Goal: Task Accomplishment & Management: Manage account settings

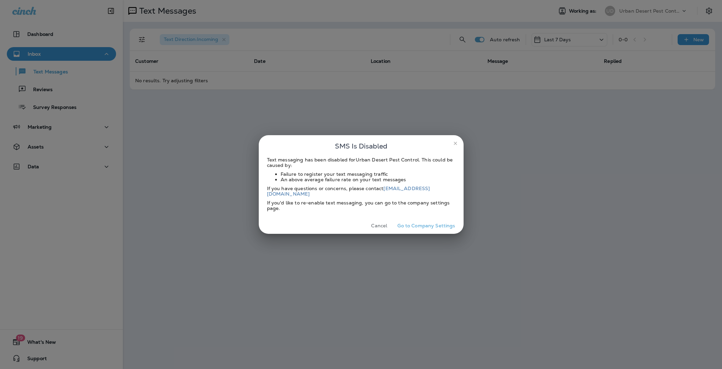
click at [380, 223] on button "Cancel" at bounding box center [380, 226] width 26 height 11
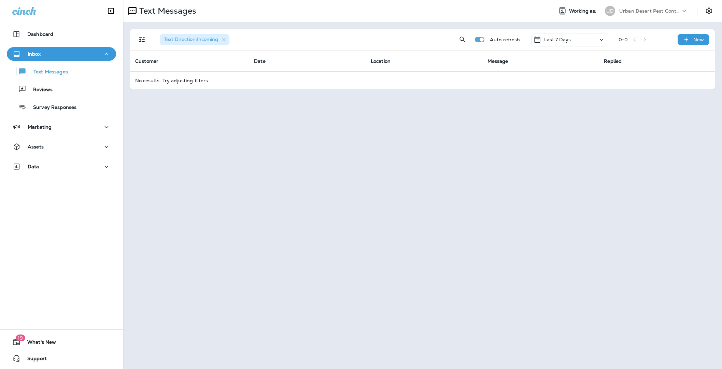
click at [650, 16] on div "UD Urban Desert Pest Control" at bounding box center [646, 11] width 91 height 14
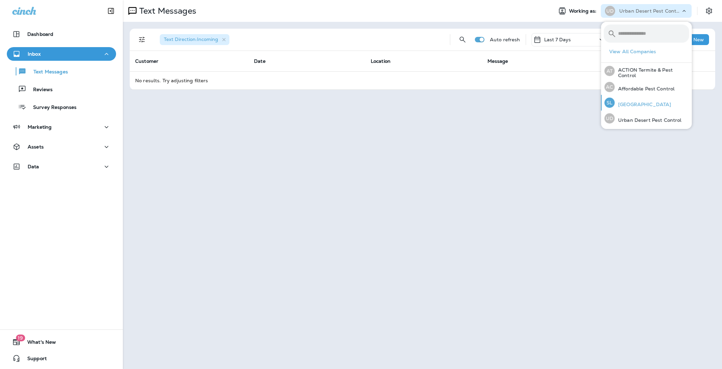
click at [640, 107] on p "[GEOGRAPHIC_DATA]" at bounding box center [643, 104] width 56 height 5
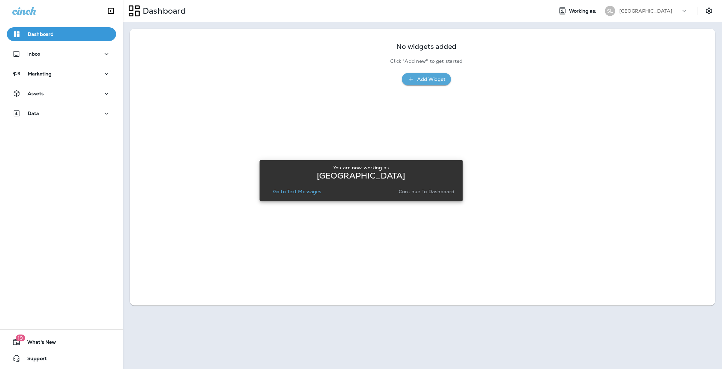
click at [429, 192] on p "Continue to Dashboard" at bounding box center [427, 191] width 56 height 5
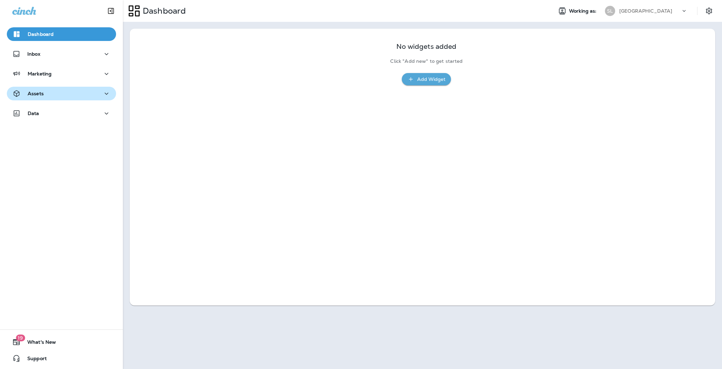
click at [71, 93] on div "Assets" at bounding box center [61, 93] width 98 height 9
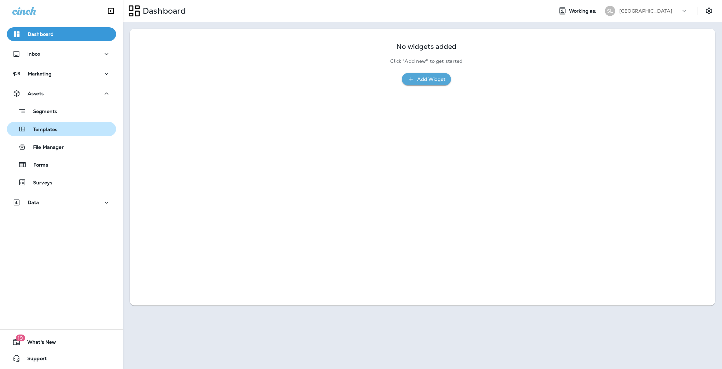
click at [70, 127] on div "Templates" at bounding box center [62, 129] width 104 height 10
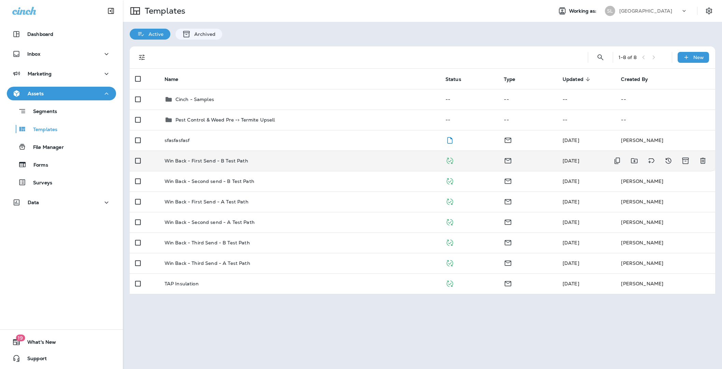
click at [213, 167] on td "Win Back - First Send - B Test Path" at bounding box center [299, 161] width 281 height 20
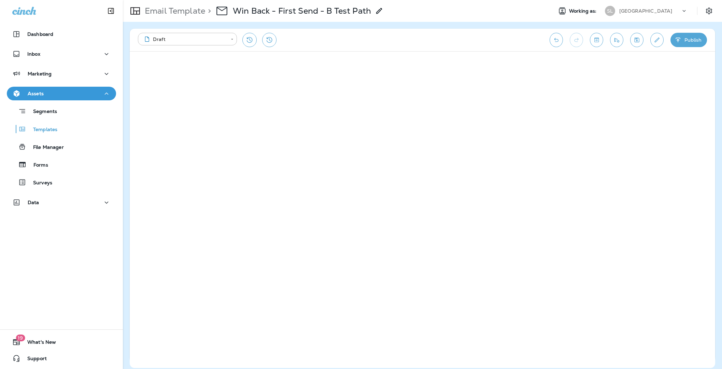
click at [661, 9] on div "[GEOGRAPHIC_DATA]" at bounding box center [650, 11] width 61 height 10
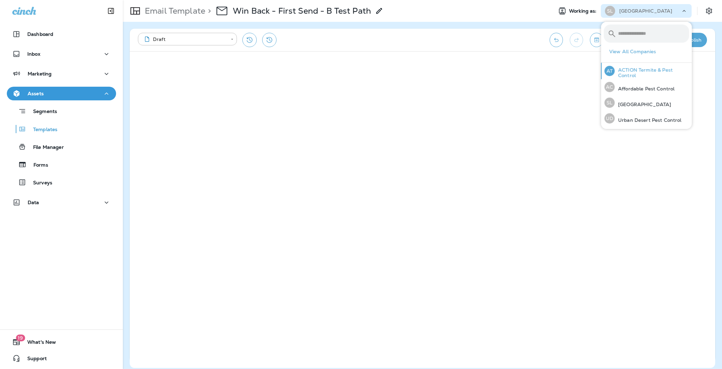
click at [635, 73] on p "ACTION Termite & Pest Control" at bounding box center [652, 72] width 74 height 11
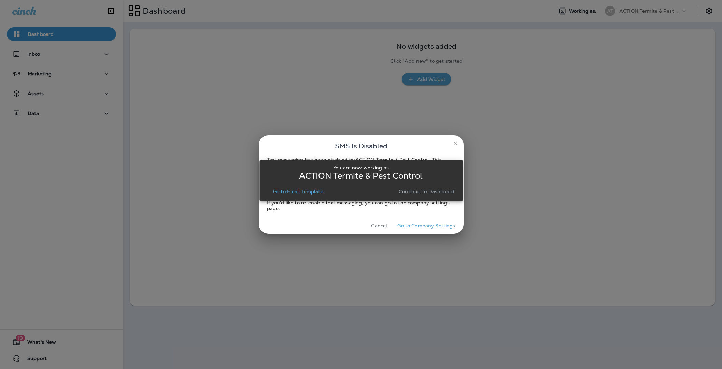
click at [437, 192] on p "Continue to Dashboard" at bounding box center [427, 191] width 56 height 5
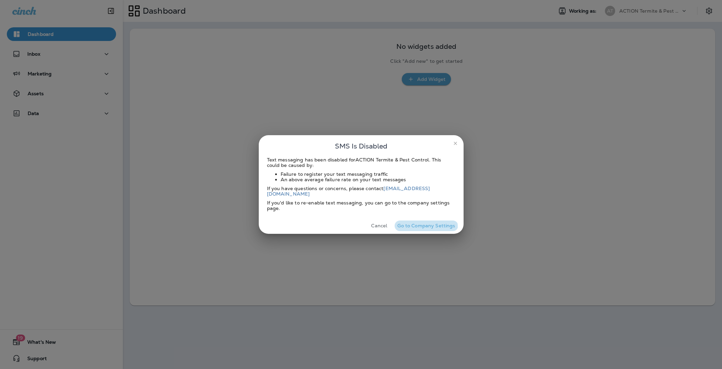
click at [417, 225] on button "Go to Company Settings" at bounding box center [426, 226] width 63 height 11
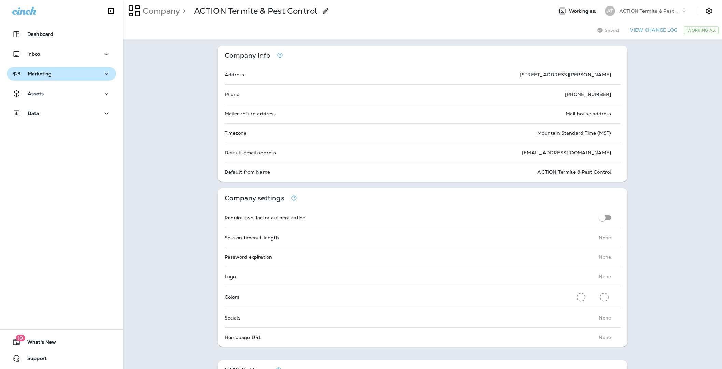
click at [74, 67] on button "Marketing" at bounding box center [61, 74] width 109 height 14
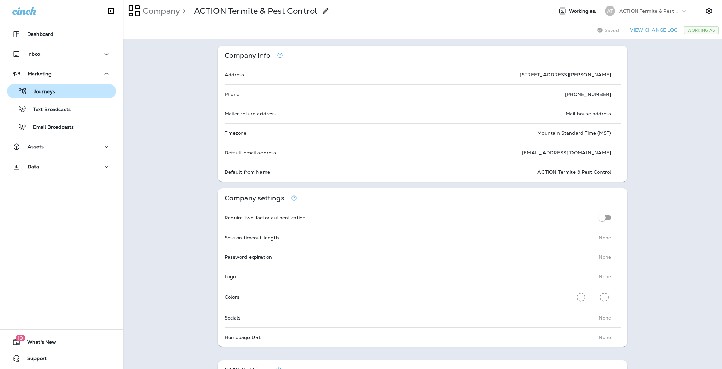
click at [54, 93] on p "Journeys" at bounding box center [41, 92] width 28 height 6
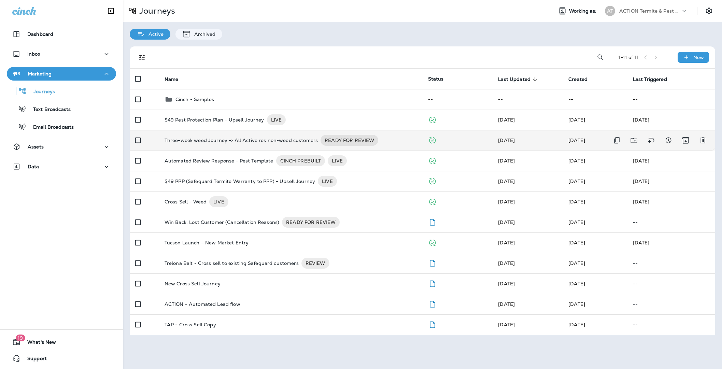
click at [265, 141] on p "Three-week weed Journey -> All Active res non-weed customers" at bounding box center [241, 140] width 153 height 11
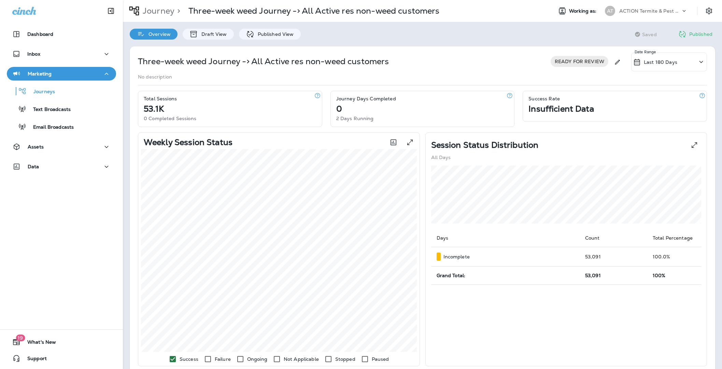
click at [43, 72] on p "Marketing" at bounding box center [40, 73] width 24 height 5
click at [47, 74] on p "Marketing" at bounding box center [40, 73] width 24 height 5
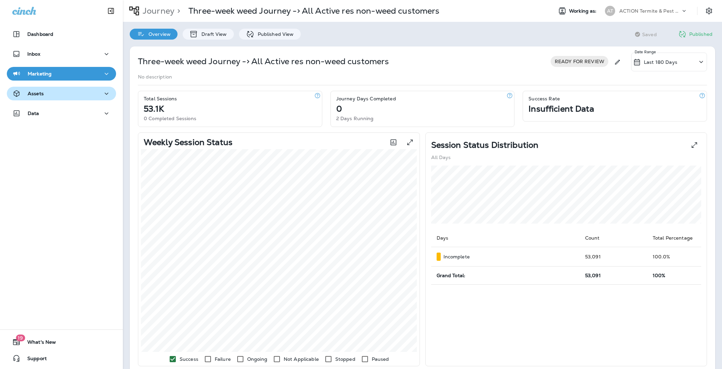
click at [51, 95] on div "Assets" at bounding box center [61, 93] width 98 height 9
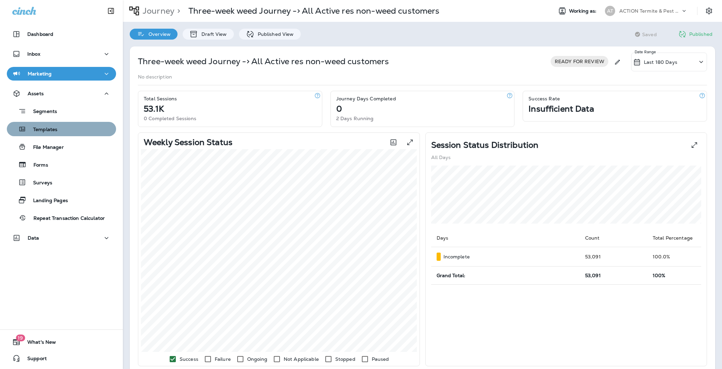
click at [50, 132] on p "Templates" at bounding box center [41, 130] width 31 height 6
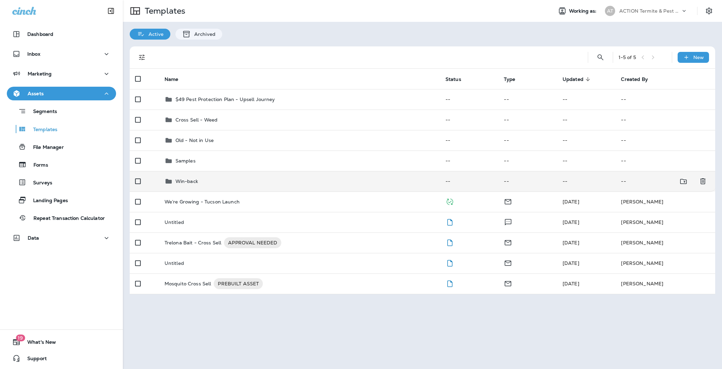
click at [197, 184] on p "Win-back" at bounding box center [187, 181] width 23 height 5
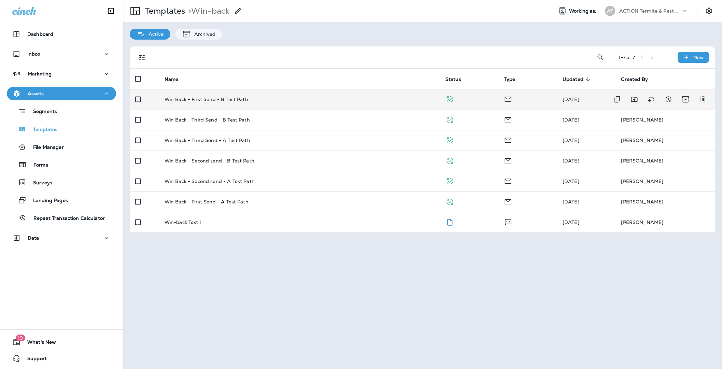
click at [208, 97] on p "Win Back - First Send - B Test Path" at bounding box center [207, 99] width 84 height 5
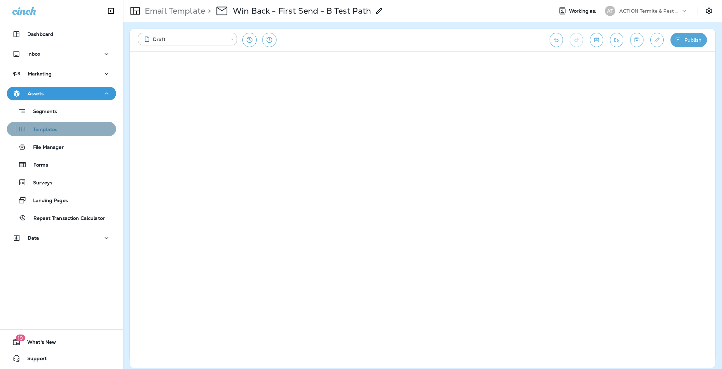
click at [60, 127] on div "Templates" at bounding box center [62, 129] width 104 height 10
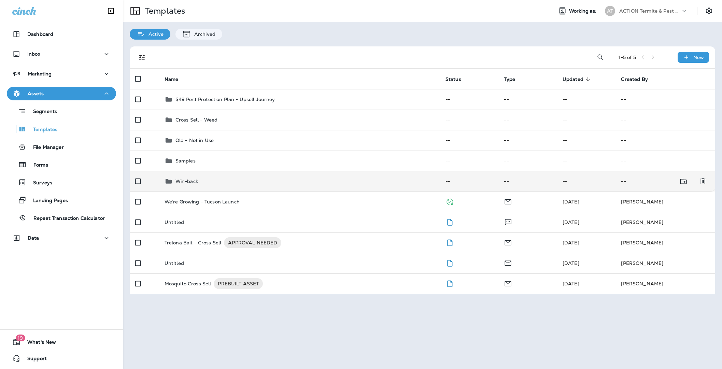
click at [203, 186] on td "Win-back" at bounding box center [299, 181] width 281 height 20
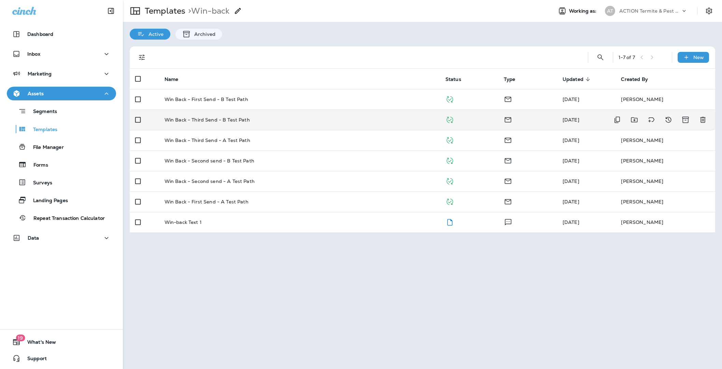
click at [238, 121] on p "Win Back - Third Send - B Test Path" at bounding box center [207, 119] width 85 height 5
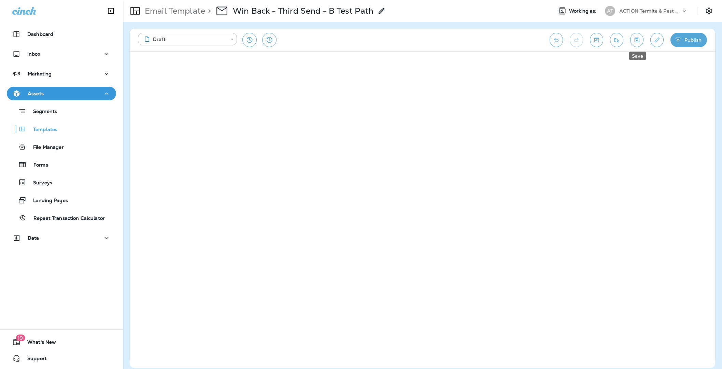
click at [637, 41] on icon "Save" at bounding box center [637, 40] width 5 height 5
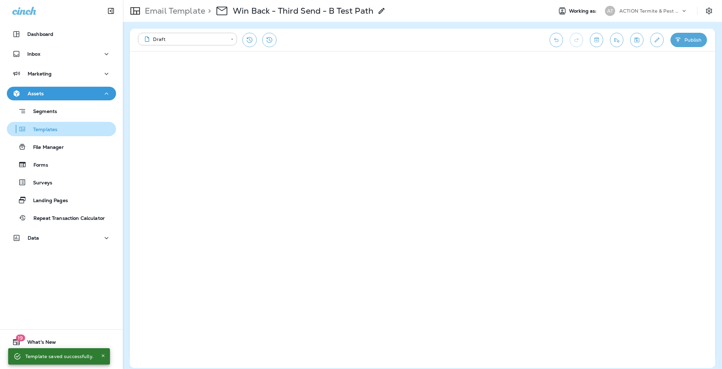
click at [63, 129] on div "Templates" at bounding box center [62, 129] width 104 height 10
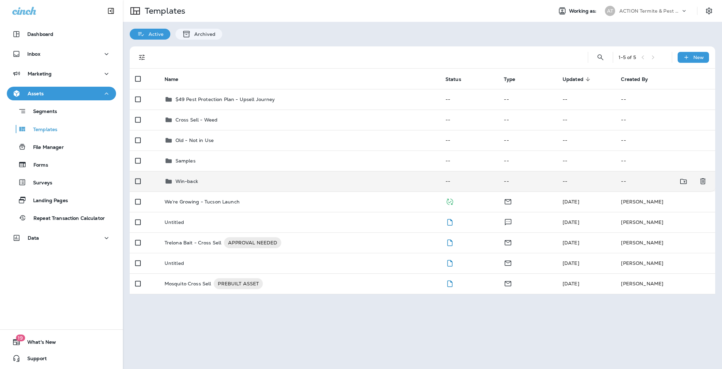
click at [197, 180] on p "Win-back" at bounding box center [187, 181] width 23 height 5
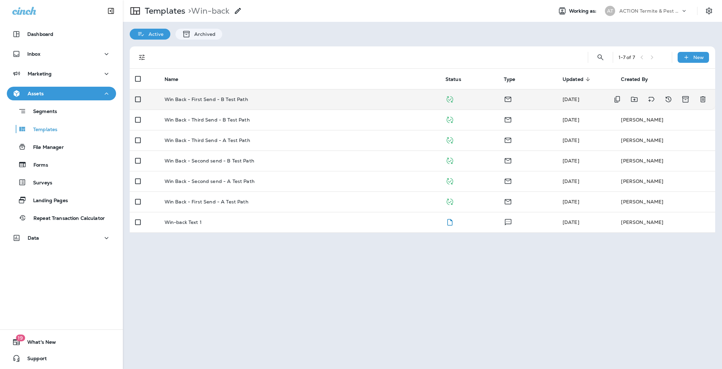
click at [229, 100] on p "Win Back - First Send - B Test Path" at bounding box center [207, 99] width 84 height 5
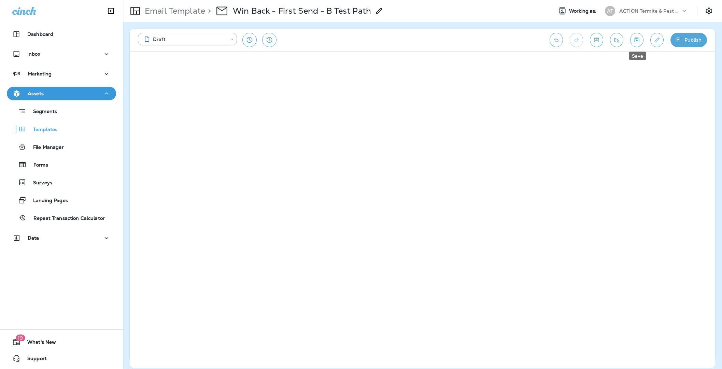
click at [637, 39] on icon "Save" at bounding box center [637, 40] width 7 height 7
click at [637, 41] on icon "Save" at bounding box center [637, 40] width 5 height 5
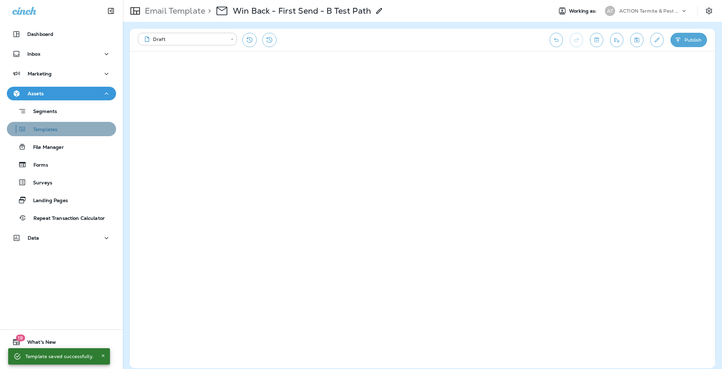
click at [43, 129] on p "Templates" at bounding box center [41, 130] width 31 height 6
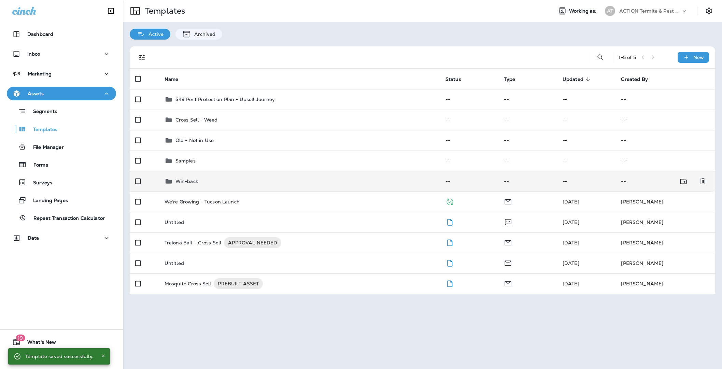
click at [211, 180] on div "Win-back" at bounding box center [300, 181] width 270 height 8
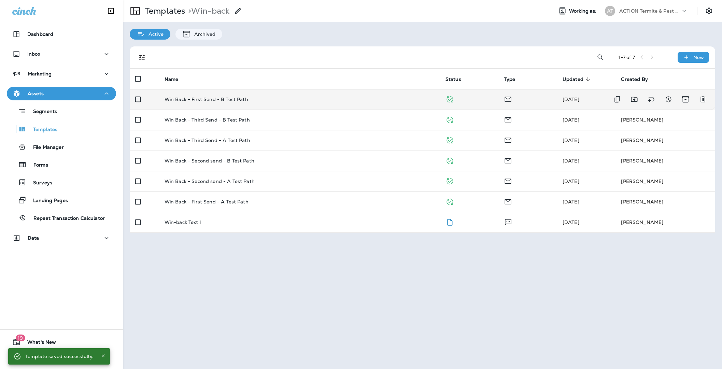
drag, startPoint x: 238, startPoint y: 100, endPoint x: 242, endPoint y: 97, distance: 5.4
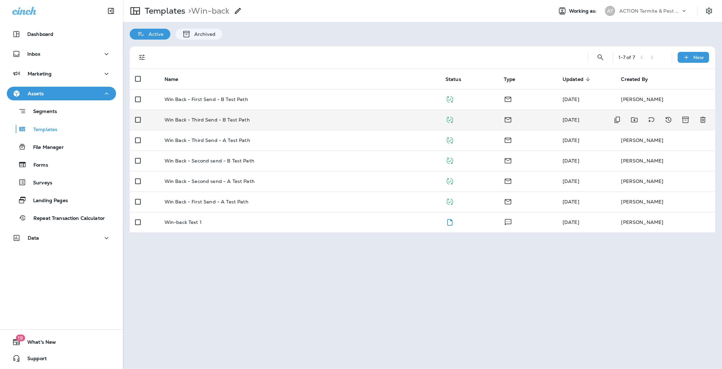
click at [233, 117] on p "Win Back - Third Send - B Test Path" at bounding box center [207, 119] width 85 height 5
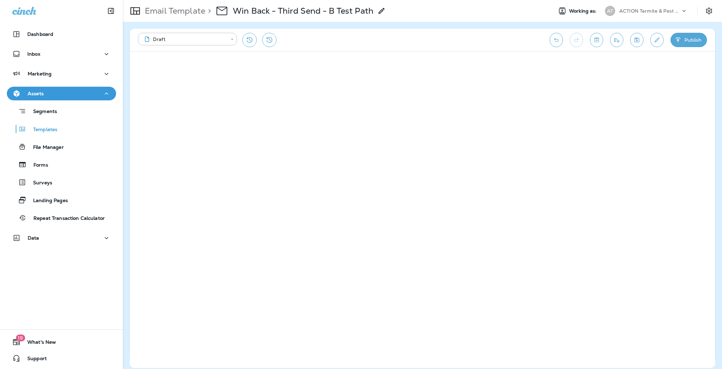
click at [634, 39] on icon "Save" at bounding box center [637, 40] width 7 height 7
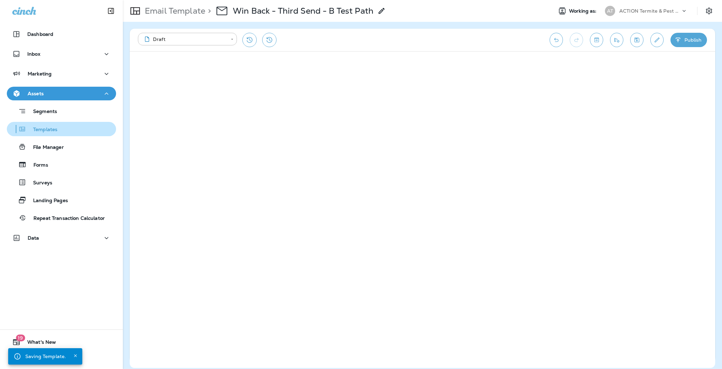
click at [50, 130] on p "Templates" at bounding box center [41, 130] width 31 height 6
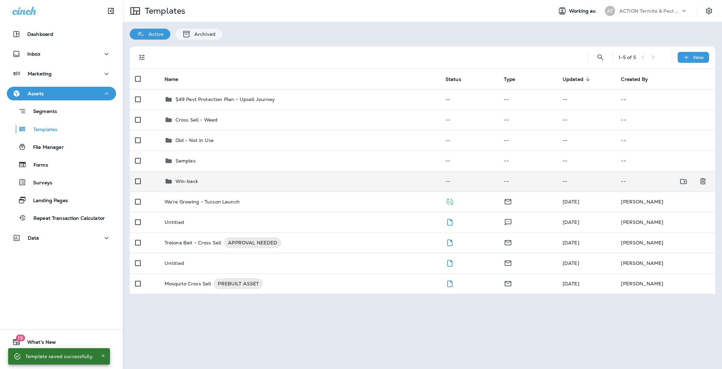
click at [191, 180] on p "Win-back" at bounding box center [187, 181] width 23 height 5
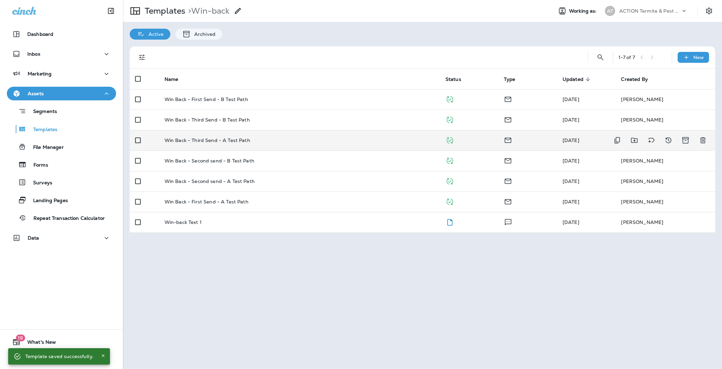
click at [222, 141] on p "Win Back - Third Send - A Test Path" at bounding box center [208, 140] width 86 height 5
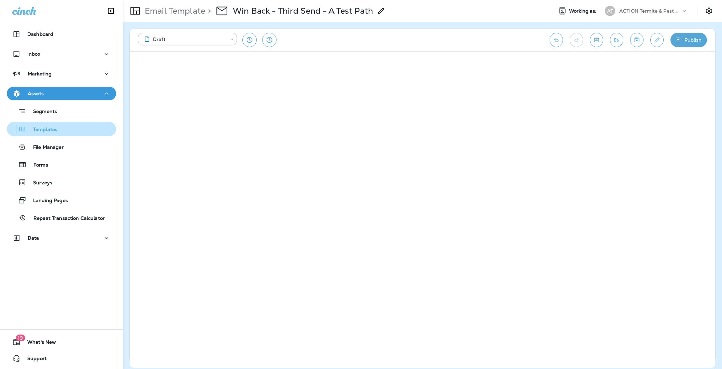
click at [52, 128] on p "Templates" at bounding box center [41, 130] width 31 height 6
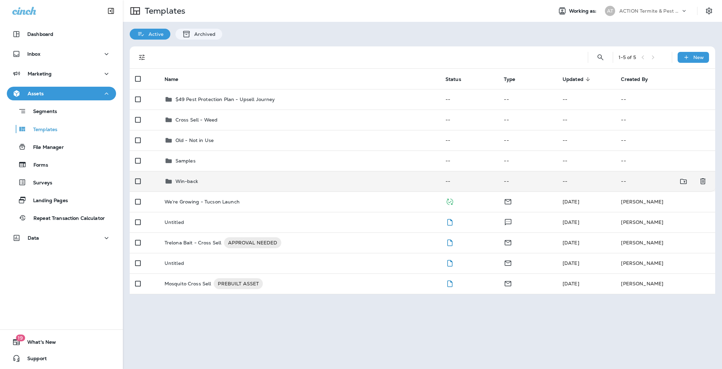
click at [188, 175] on td "Win-back" at bounding box center [299, 181] width 281 height 20
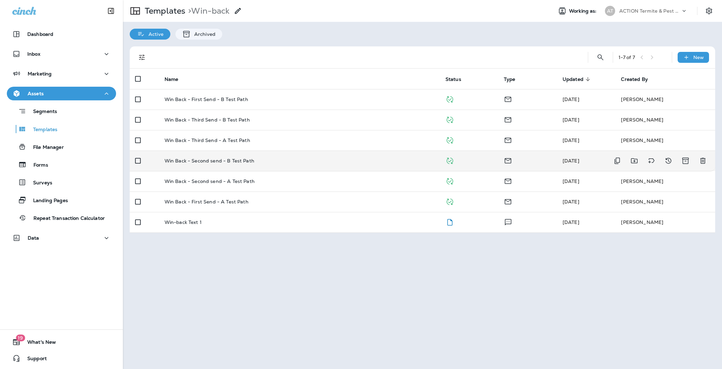
click at [247, 161] on p "Win Back - Second send - B Test Path" at bounding box center [210, 160] width 90 height 5
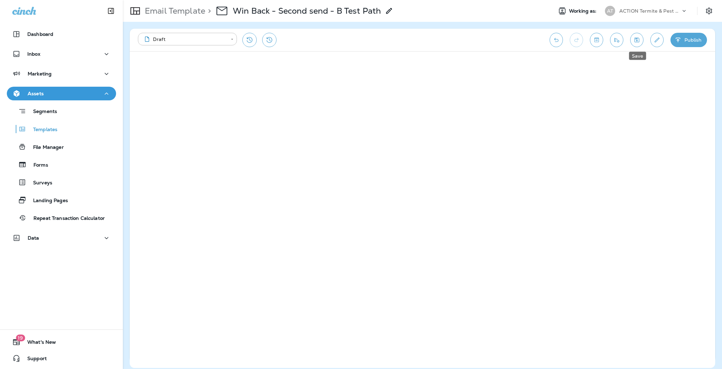
click at [640, 40] on icon "Save" at bounding box center [637, 40] width 5 height 5
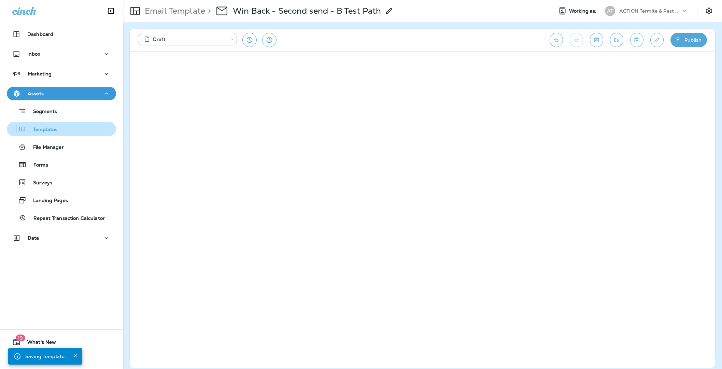
click at [49, 131] on p "Templates" at bounding box center [41, 130] width 31 height 6
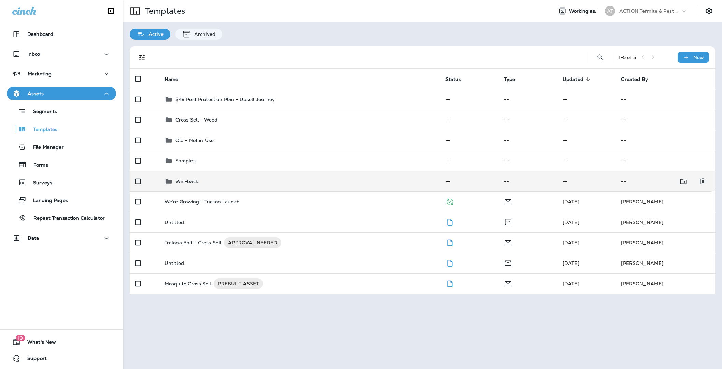
click at [190, 179] on p "Win-back" at bounding box center [187, 181] width 23 height 5
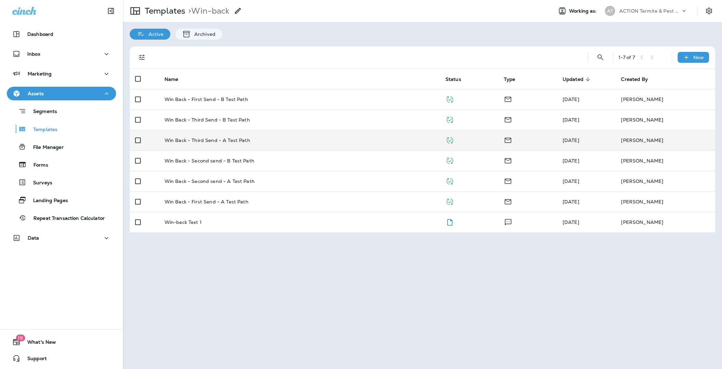
click at [224, 138] on p "Win Back - Third Send - A Test Path" at bounding box center [208, 140] width 86 height 5
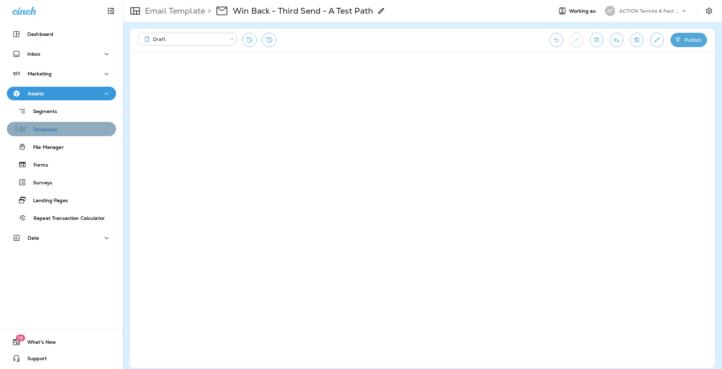
click at [45, 131] on p "Templates" at bounding box center [41, 130] width 31 height 6
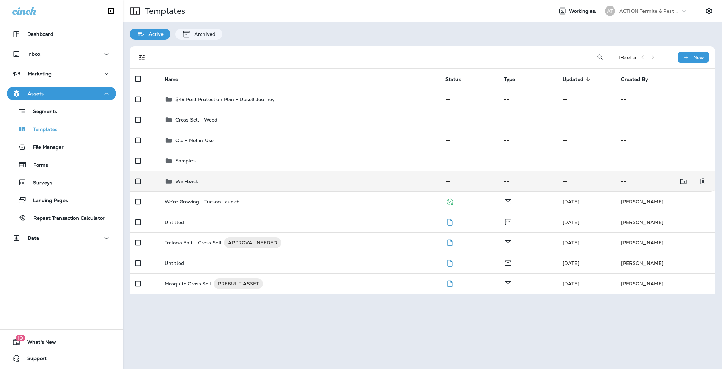
click at [191, 183] on p "Win-back" at bounding box center [187, 181] width 23 height 5
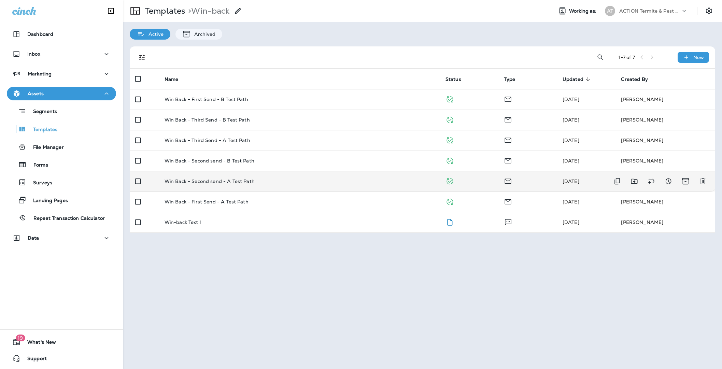
click at [222, 184] on p "Win Back - Second send - A Test Path" at bounding box center [210, 181] width 90 height 5
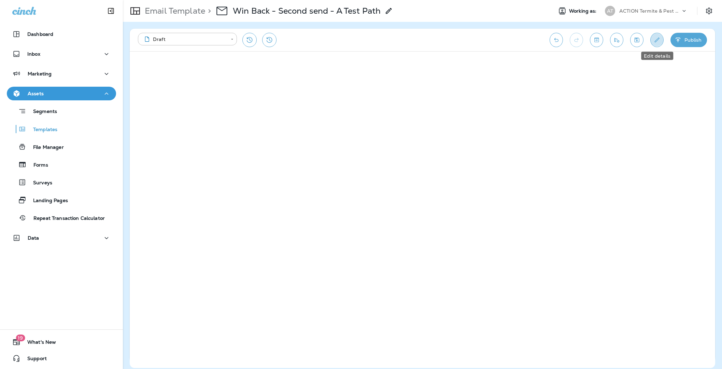
click at [656, 41] on icon "Edit details" at bounding box center [657, 40] width 7 height 7
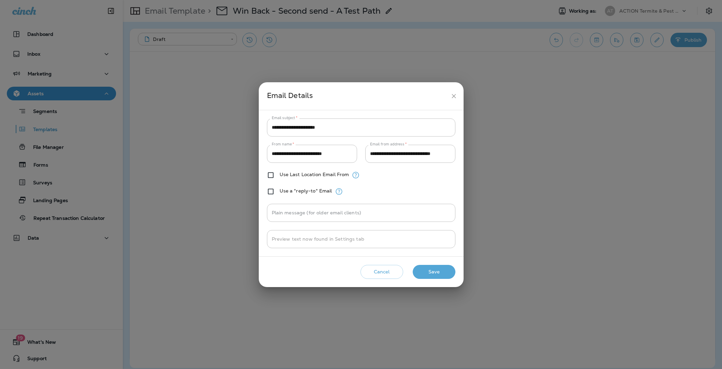
click at [432, 268] on button "Save" at bounding box center [434, 272] width 43 height 14
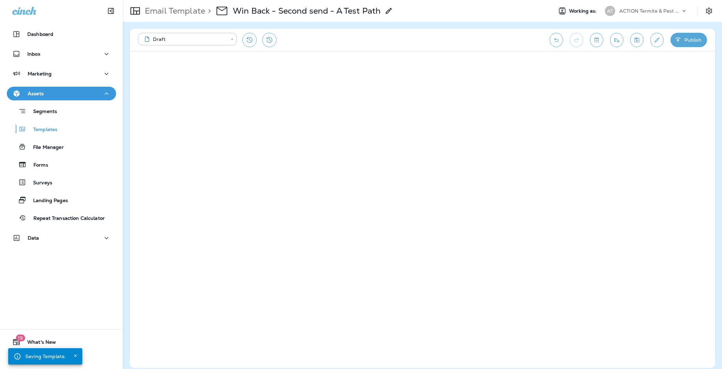
click at [634, 35] on button "Save" at bounding box center [637, 40] width 13 height 14
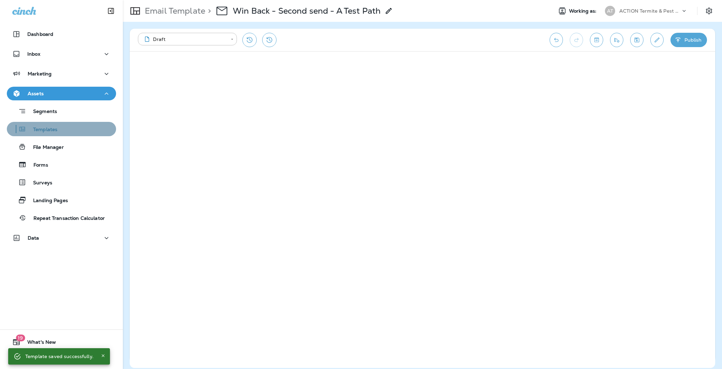
click at [54, 133] on p "Templates" at bounding box center [41, 130] width 31 height 6
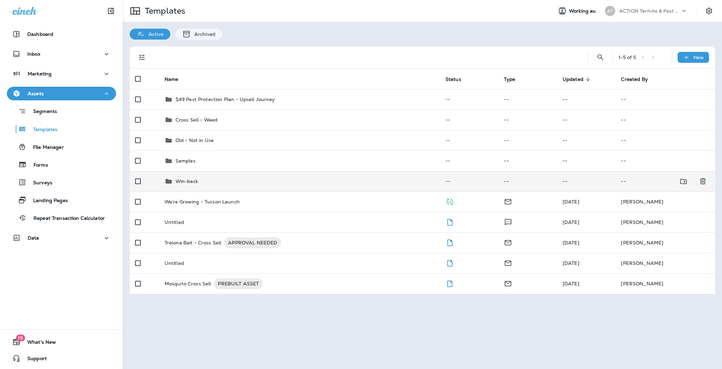
click at [189, 177] on div "Win-back" at bounding box center [187, 181] width 23 height 8
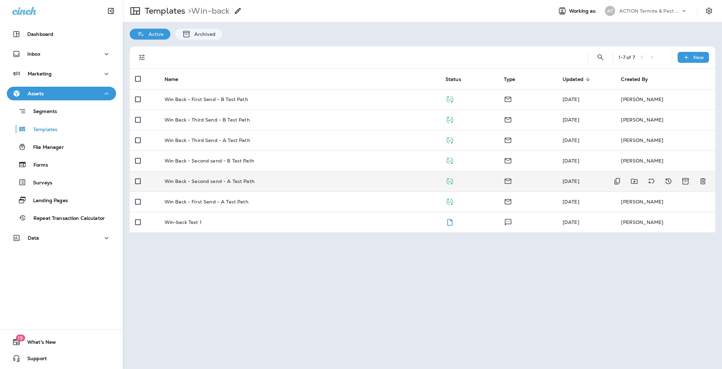
click at [250, 185] on td "Win Back - Second send - A Test Path" at bounding box center [299, 181] width 281 height 20
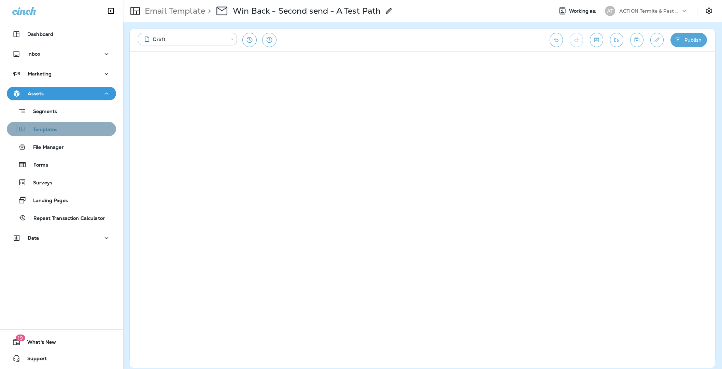
click at [68, 128] on div "Templates" at bounding box center [62, 129] width 104 height 10
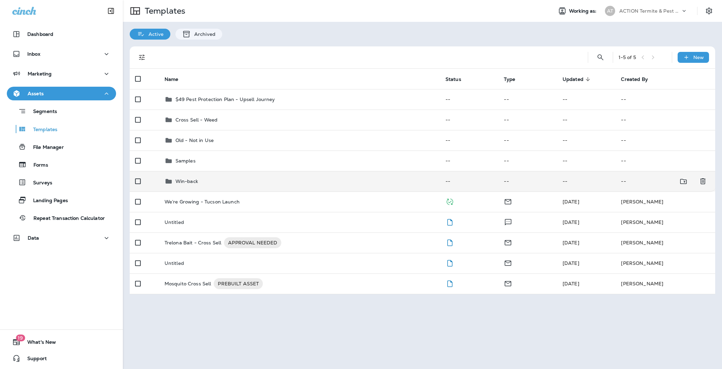
click at [208, 179] on div "Win-back" at bounding box center [300, 181] width 270 height 8
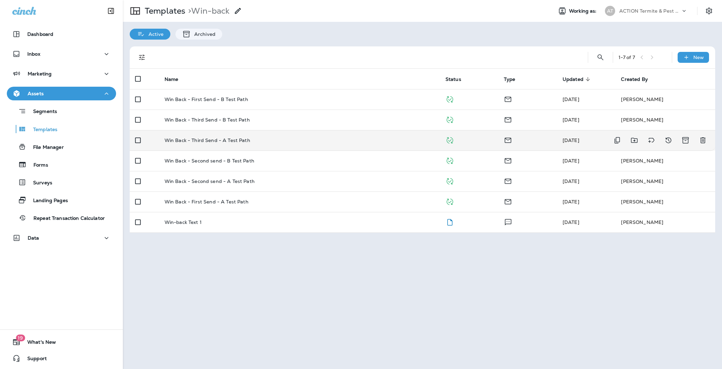
click at [248, 139] on div "Win Back - Third Send - A Test Path" at bounding box center [300, 140] width 270 height 5
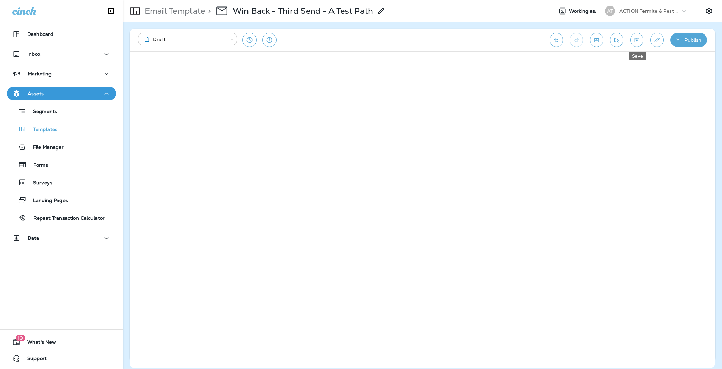
click at [636, 41] on icon "Save" at bounding box center [637, 40] width 7 height 7
click at [657, 41] on icon "Edit details" at bounding box center [657, 40] width 7 height 7
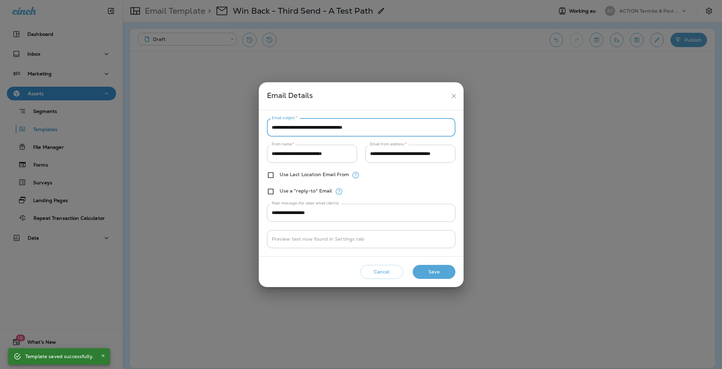
drag, startPoint x: 386, startPoint y: 127, endPoint x: 264, endPoint y: 124, distance: 121.6
click at [264, 125] on div "**********" at bounding box center [361, 183] width 205 height 147
type input "*"
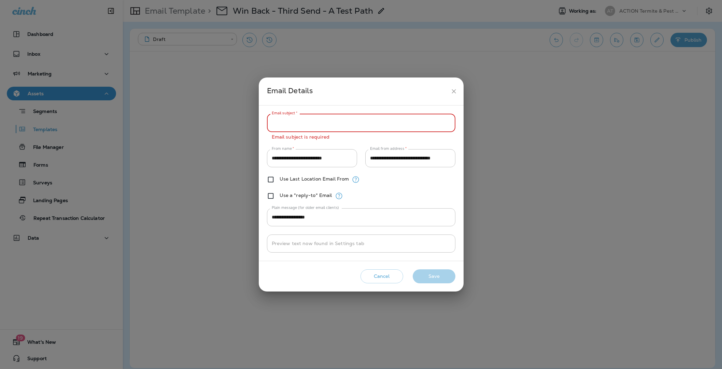
paste input "**********"
type input "**********"
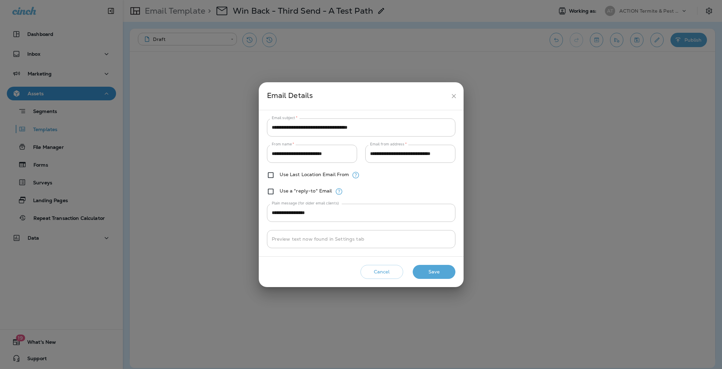
click at [429, 271] on button "Save" at bounding box center [434, 272] width 43 height 14
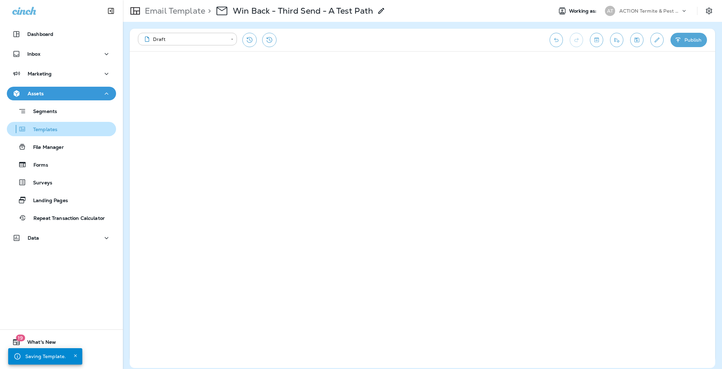
click at [57, 131] on div "Templates" at bounding box center [62, 129] width 104 height 10
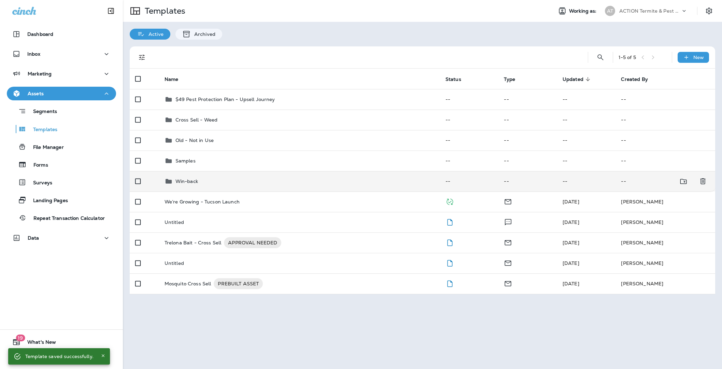
click at [179, 174] on td "Win-back" at bounding box center [299, 181] width 281 height 20
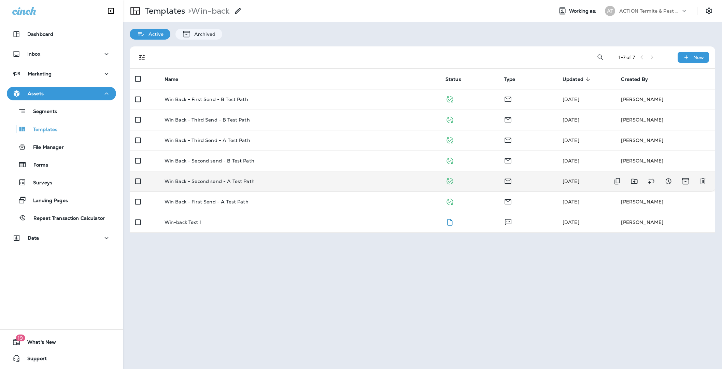
click at [236, 182] on p "Win Back - Second send - A Test Path" at bounding box center [210, 181] width 90 height 5
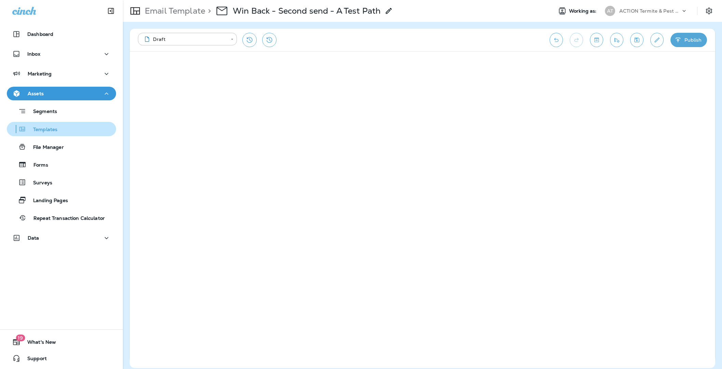
click at [61, 128] on div "Templates" at bounding box center [62, 129] width 104 height 10
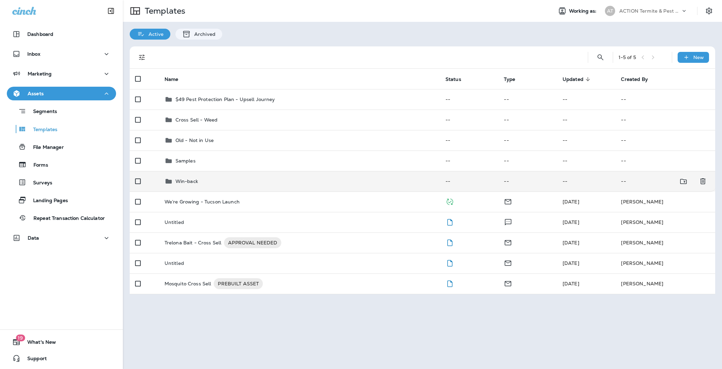
click at [229, 178] on div "Win-back" at bounding box center [300, 181] width 270 height 8
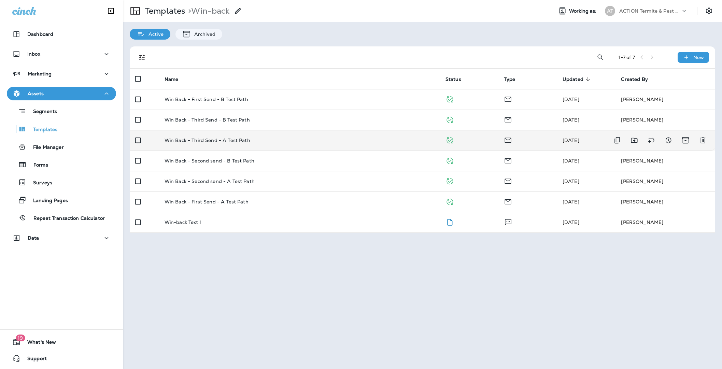
click at [256, 138] on div "Win Back - Third Send - A Test Path" at bounding box center [300, 140] width 270 height 5
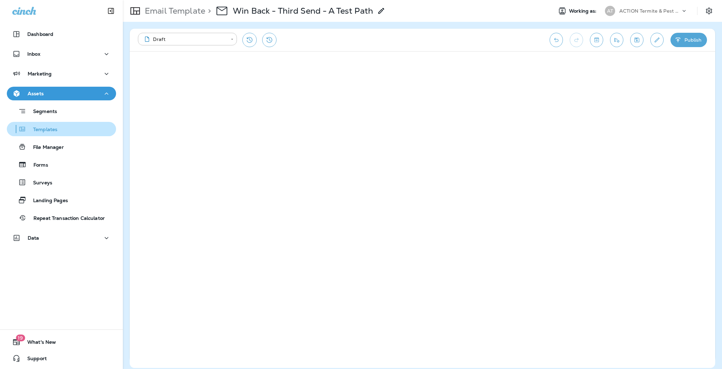
click at [53, 130] on p "Templates" at bounding box center [41, 130] width 31 height 6
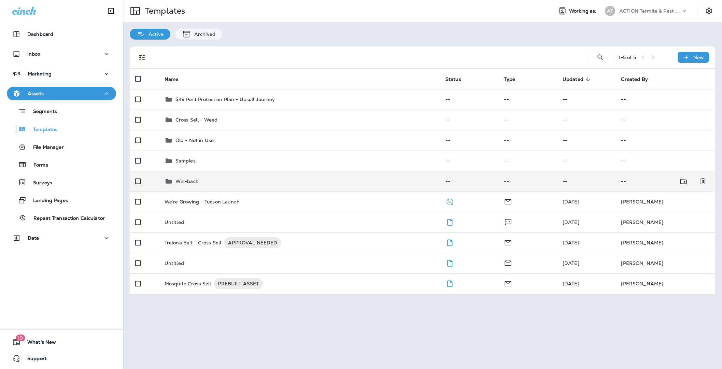
click at [202, 179] on div "Win-back" at bounding box center [300, 181] width 270 height 8
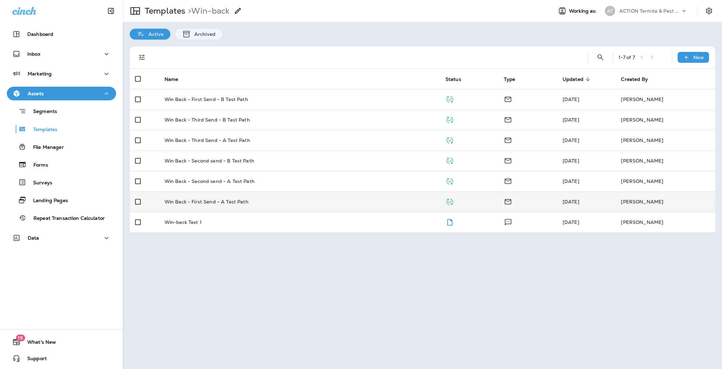
click at [218, 205] on td "Win Back - First Send - A Test Path" at bounding box center [299, 202] width 281 height 20
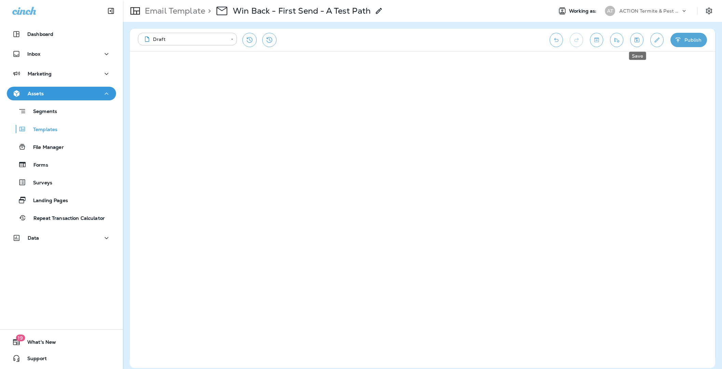
click at [637, 41] on icon "Save" at bounding box center [637, 40] width 7 height 7
click at [658, 40] on icon "Edit details" at bounding box center [657, 40] width 7 height 7
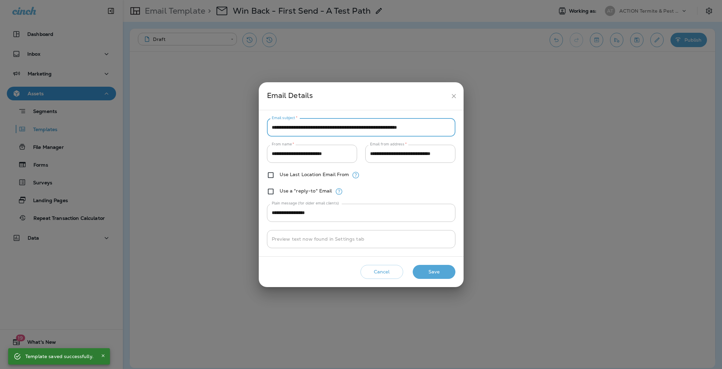
drag, startPoint x: 272, startPoint y: 127, endPoint x: 471, endPoint y: 135, distance: 200.0
click at [471, 135] on div "**********" at bounding box center [361, 184] width 722 height 369
paste input "text"
type input "**********"
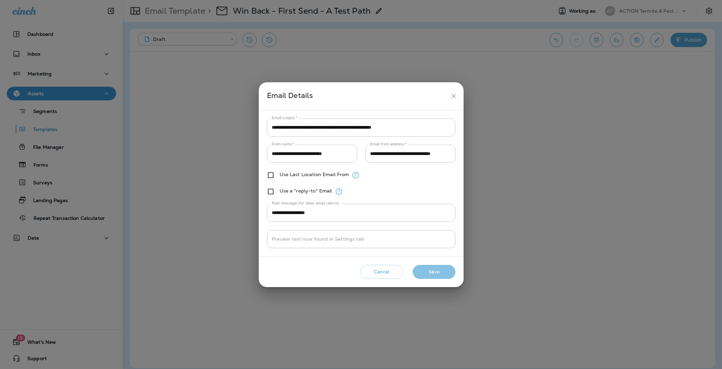
click at [432, 271] on button "Save" at bounding box center [434, 272] width 43 height 14
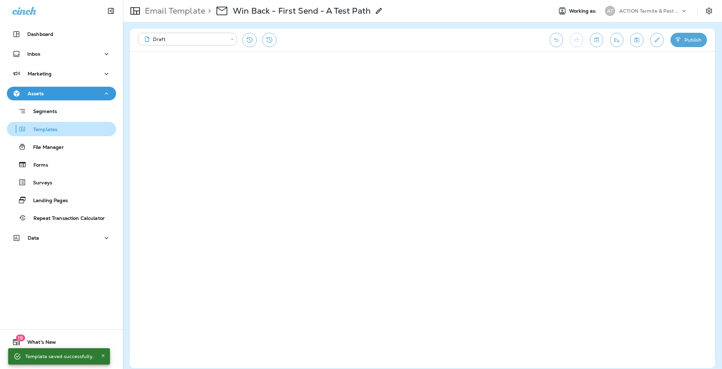
click at [28, 133] on p "Templates" at bounding box center [41, 130] width 31 height 6
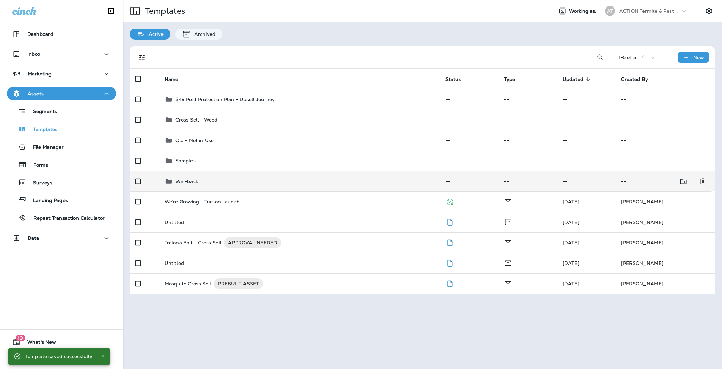
click at [212, 185] on td "Win-back" at bounding box center [299, 181] width 281 height 20
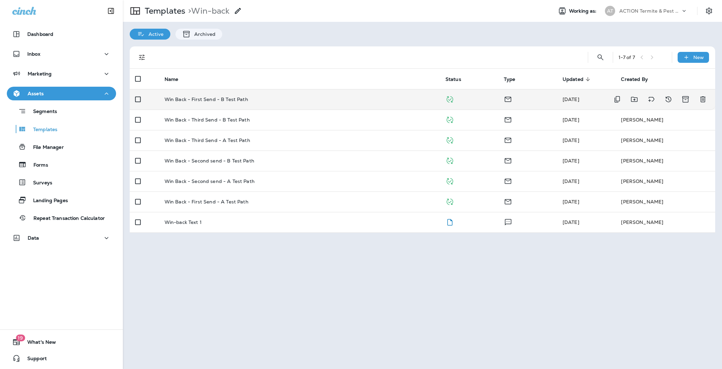
click at [354, 96] on td "Win Back - First Send - B Test Path" at bounding box center [299, 99] width 281 height 20
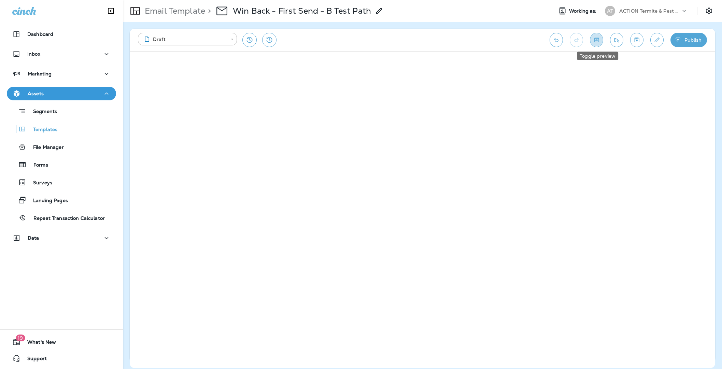
click at [600, 42] on icon "Toggle preview" at bounding box center [596, 40] width 7 height 7
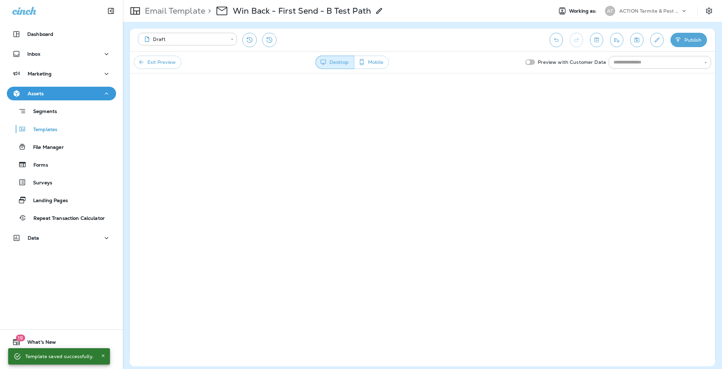
click at [618, 45] on button "Send test email" at bounding box center [616, 40] width 13 height 14
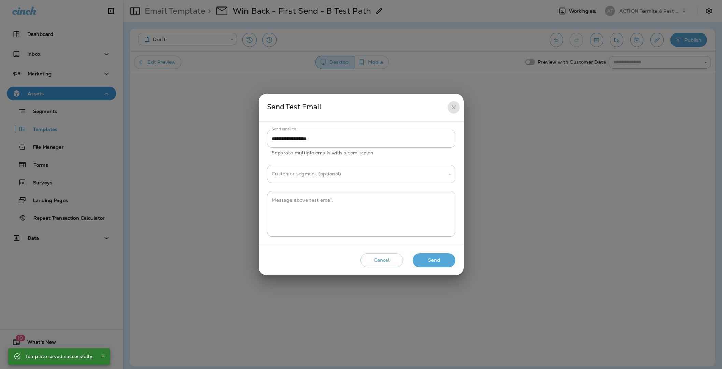
click at [456, 107] on icon "close" at bounding box center [454, 107] width 7 height 7
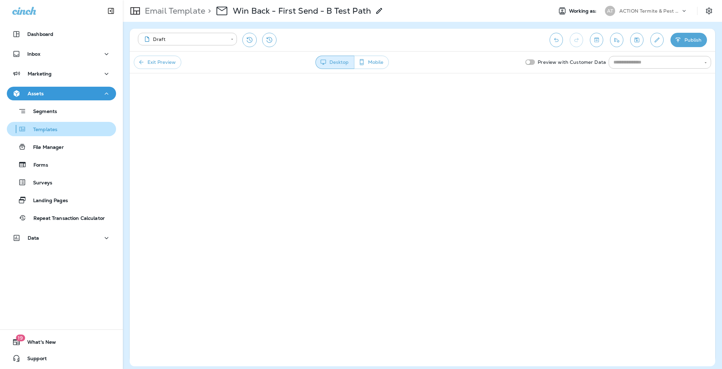
click at [50, 129] on p "Templates" at bounding box center [41, 130] width 31 height 6
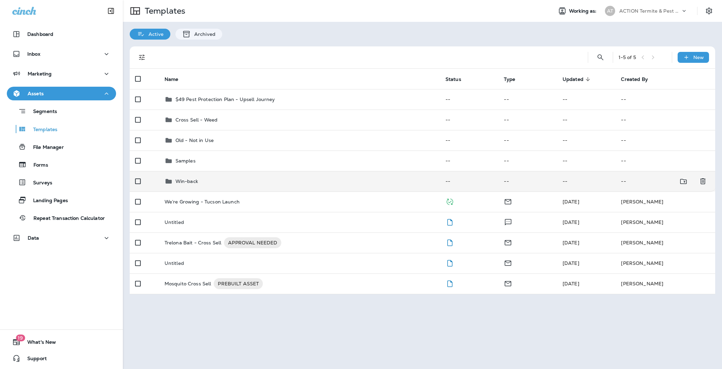
click at [190, 183] on p "Win-back" at bounding box center [187, 181] width 23 height 5
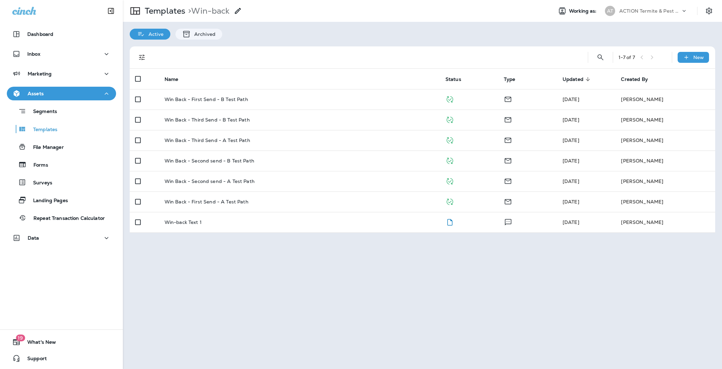
click at [44, 95] on div "Assets" at bounding box center [61, 93] width 98 height 9
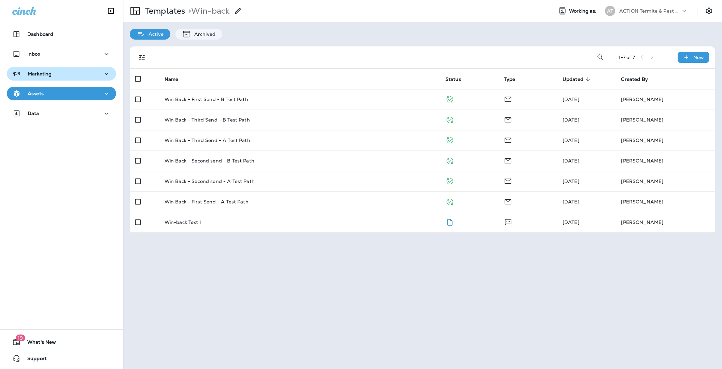
click at [44, 73] on p "Marketing" at bounding box center [40, 73] width 24 height 5
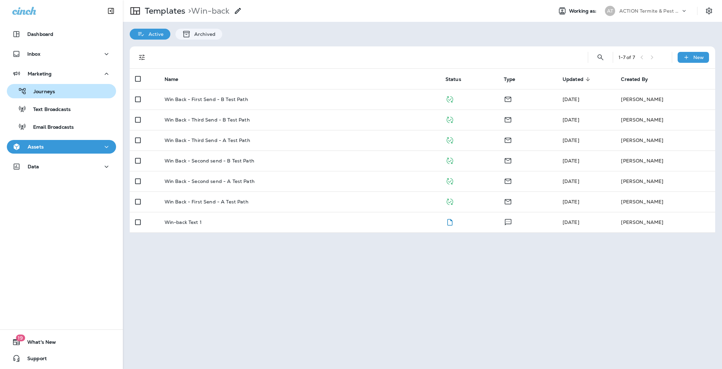
click at [51, 92] on p "Journeys" at bounding box center [41, 92] width 28 height 6
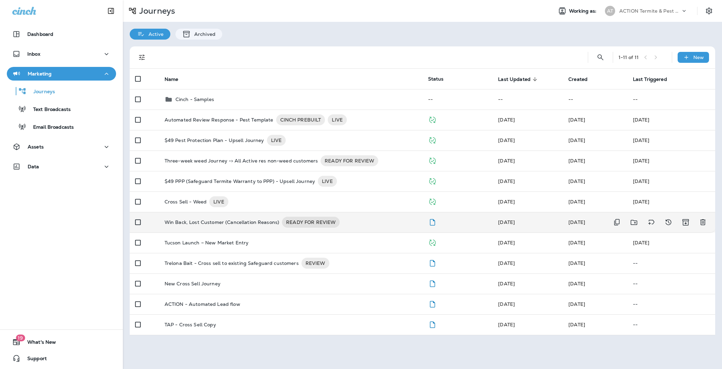
click at [248, 226] on p "Win Back, Lost Customer (Cancellation Reasons)" at bounding box center [222, 222] width 115 height 11
